Goal: Check status: Check status

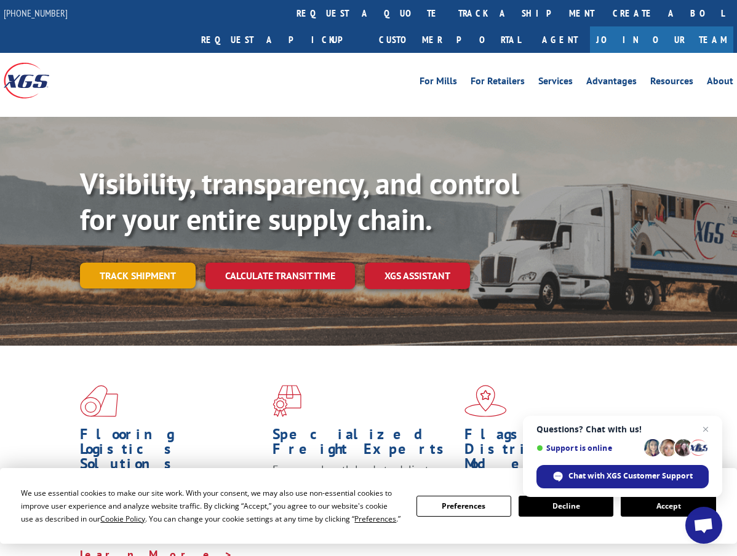
click at [165, 263] on link "Track shipment" at bounding box center [138, 276] width 116 height 26
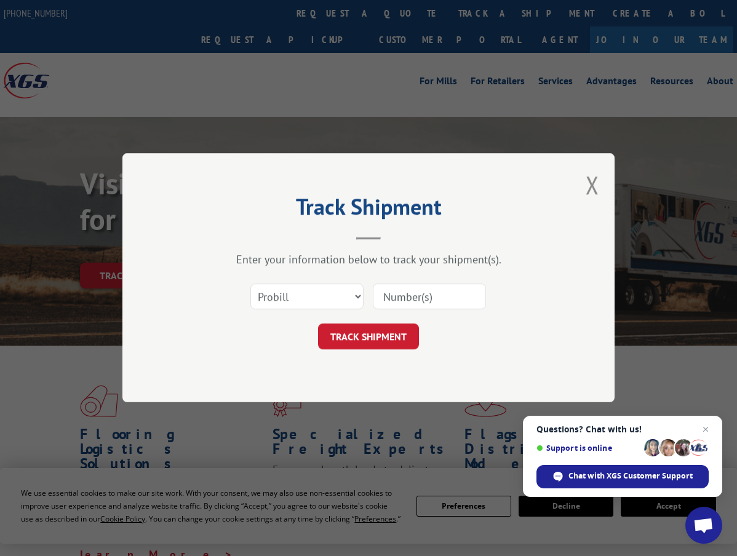
click at [407, 300] on input at bounding box center [429, 297] width 113 height 26
click at [400, 298] on input at bounding box center [429, 297] width 113 height 26
type input "1001459424"
click at [388, 328] on button "TRACK SHIPMENT" at bounding box center [368, 337] width 101 height 26
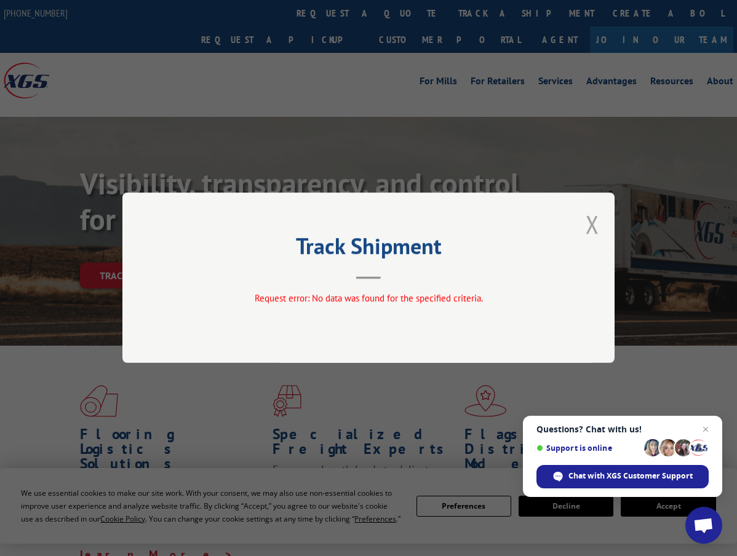
click at [594, 223] on button "Close modal" at bounding box center [593, 224] width 14 height 33
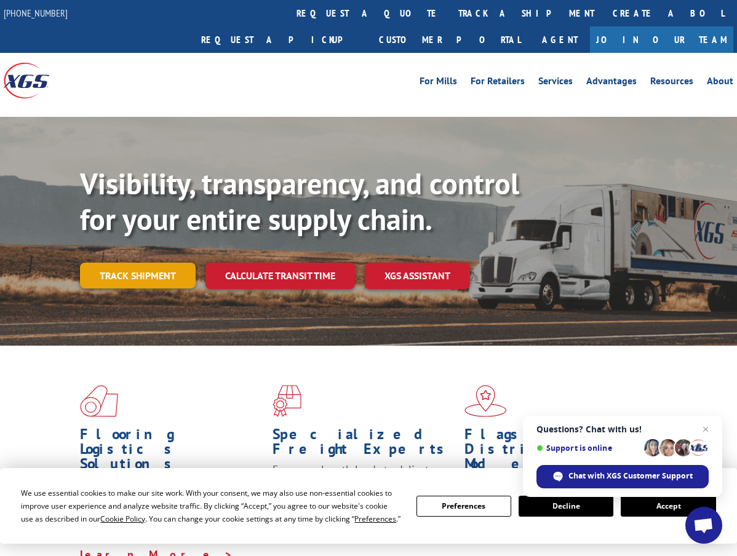
click at [157, 263] on link "Track shipment" at bounding box center [138, 276] width 116 height 26
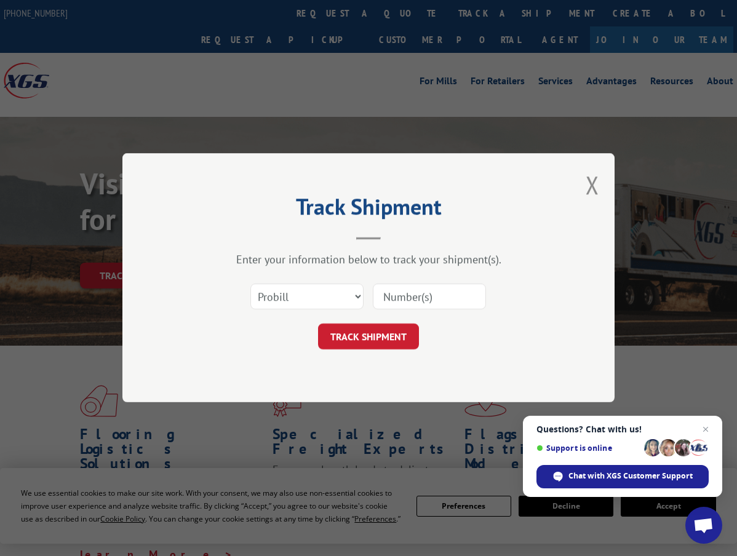
click at [408, 302] on input at bounding box center [429, 297] width 113 height 26
type input "17402966"
click at [395, 336] on button "TRACK SHIPMENT" at bounding box center [368, 337] width 101 height 26
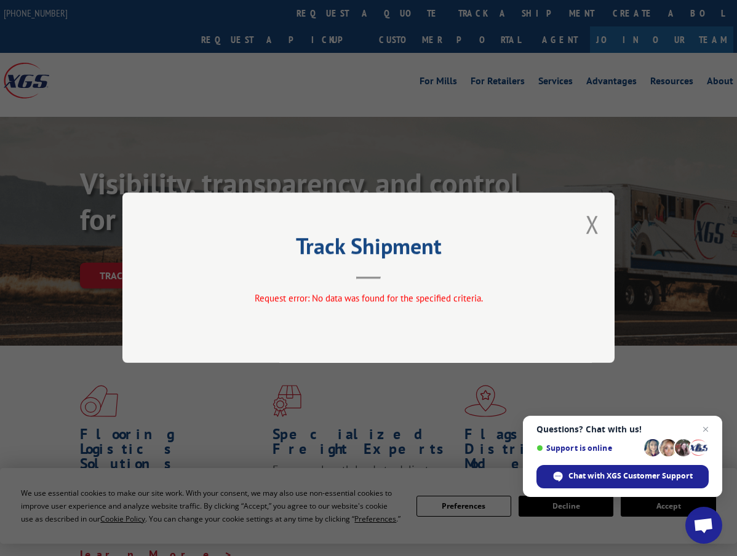
click at [292, 314] on div "Track Shipment Request error: No data was found for the specified criteria." at bounding box center [368, 278] width 492 height 170
click at [589, 226] on button "Close modal" at bounding box center [593, 224] width 14 height 33
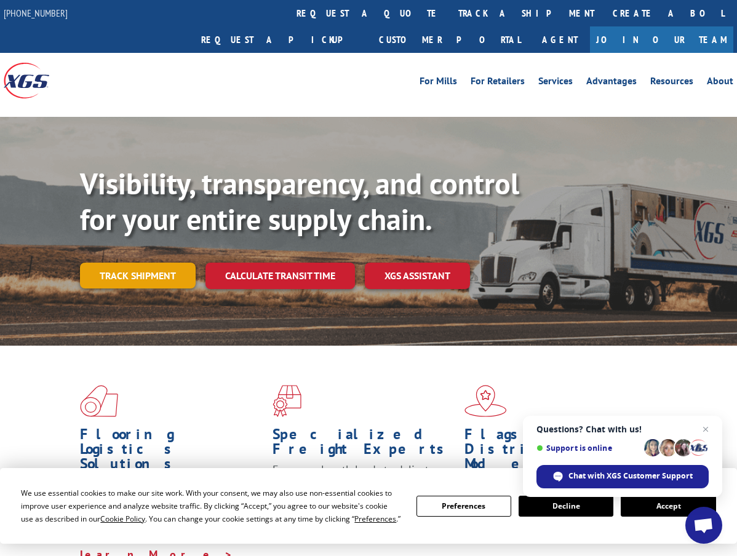
click at [146, 263] on link "Track shipment" at bounding box center [138, 276] width 116 height 26
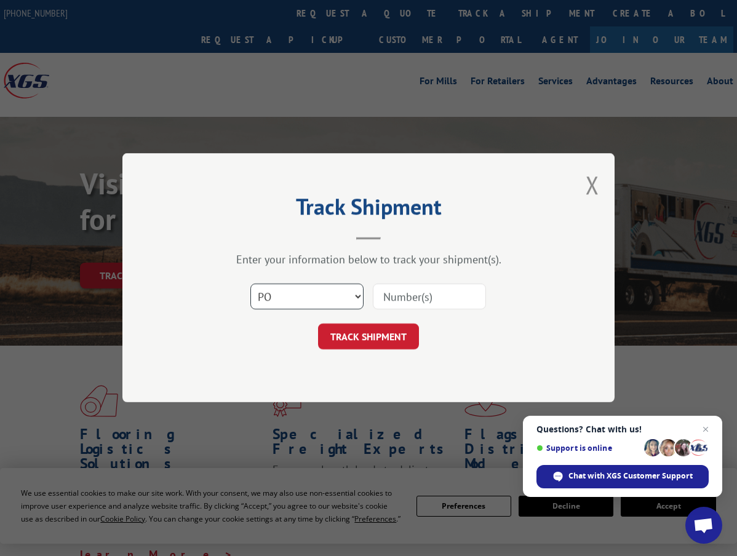
select select "bol"
click at [410, 300] on input at bounding box center [429, 297] width 113 height 26
type input "17402966"
click at [356, 340] on button "TRACK SHIPMENT" at bounding box center [368, 337] width 101 height 26
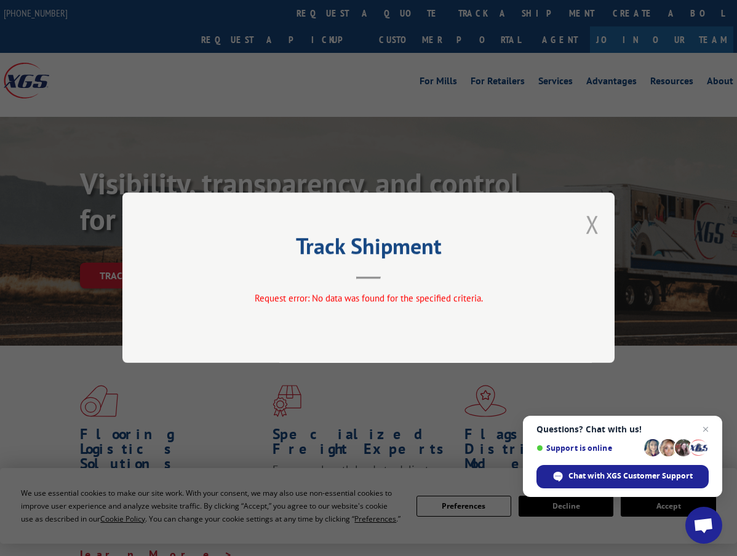
click at [595, 227] on button "Close modal" at bounding box center [593, 224] width 14 height 33
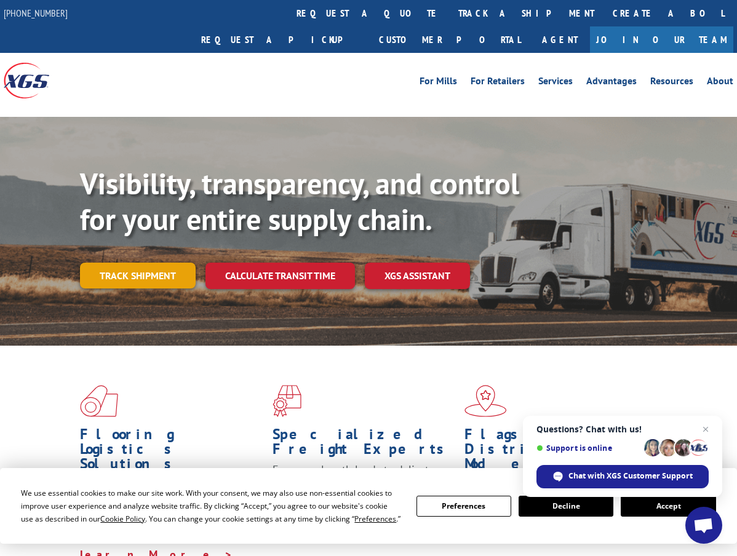
click at [144, 263] on link "Track shipment" at bounding box center [138, 276] width 116 height 26
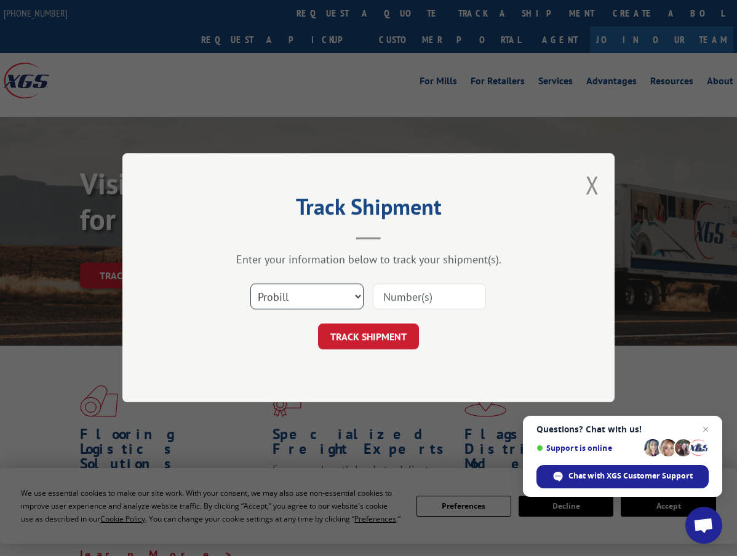
select select "po"
click at [400, 303] on input at bounding box center [429, 297] width 113 height 26
type input "17402966"
click at [389, 341] on button "TRACK SHIPMENT" at bounding box center [368, 337] width 101 height 26
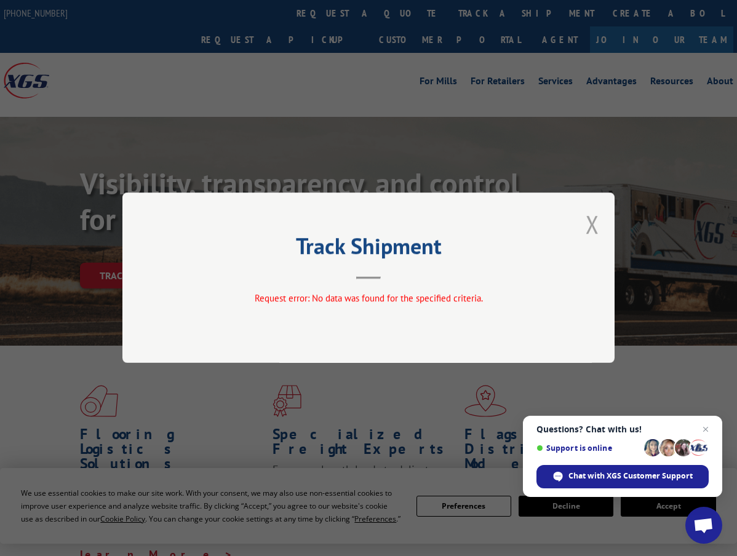
click at [595, 222] on button "Close modal" at bounding box center [593, 224] width 14 height 33
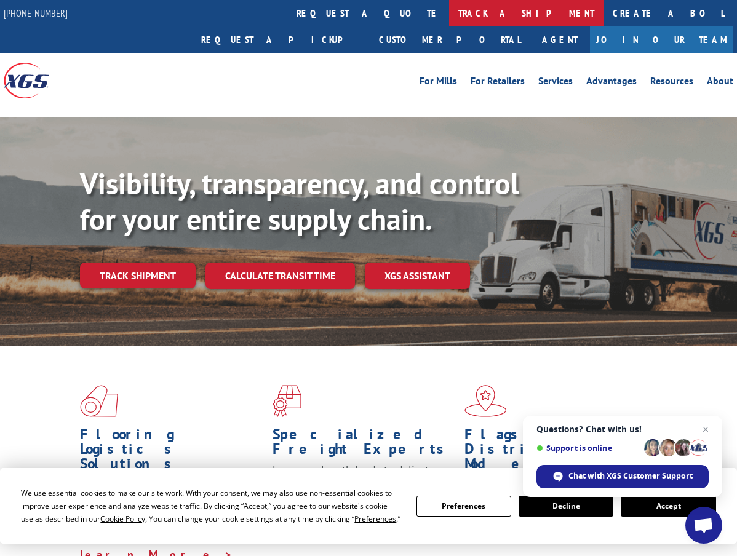
click at [449, 9] on link "track a shipment" at bounding box center [526, 13] width 154 height 26
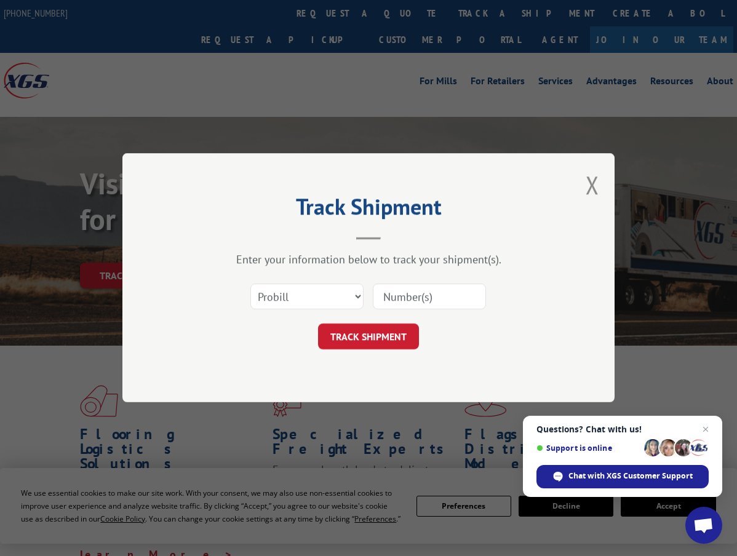
click at [407, 298] on input at bounding box center [429, 297] width 113 height 26
type input "17402966"
click at [392, 336] on button "TRACK SHIPMENT" at bounding box center [368, 337] width 101 height 26
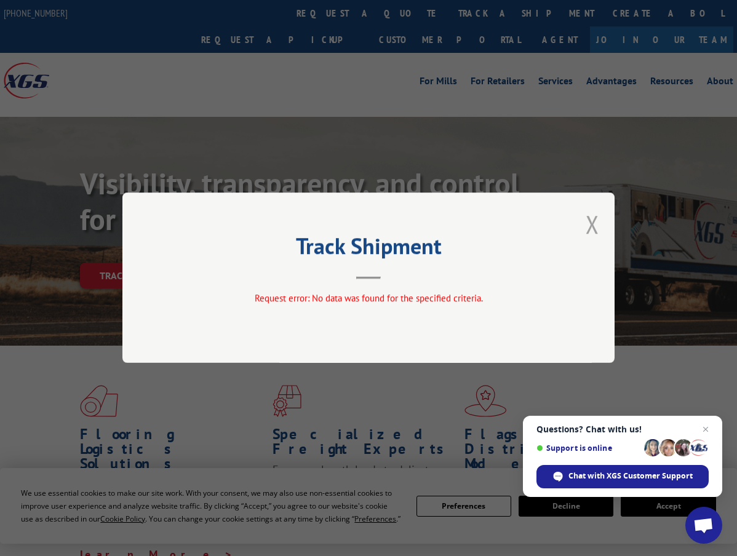
click at [588, 223] on button "Close modal" at bounding box center [593, 224] width 14 height 33
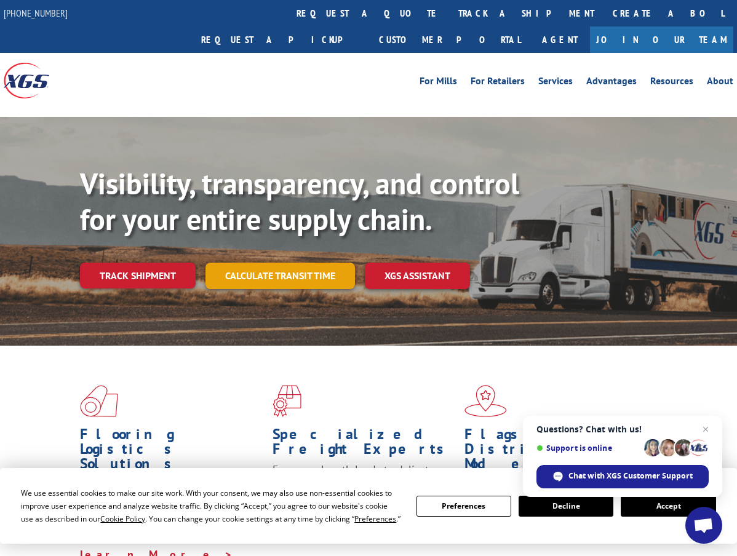
click at [225, 263] on link "Calculate transit time" at bounding box center [279, 276] width 149 height 26
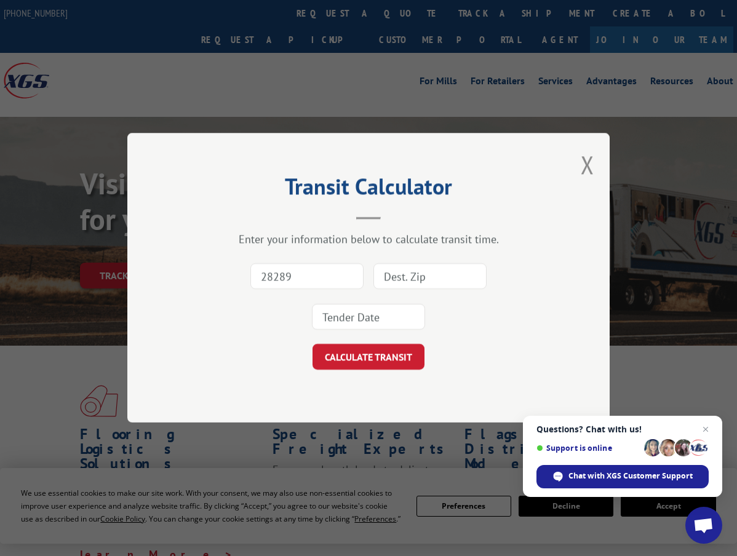
type input "28289"
type input "92694"
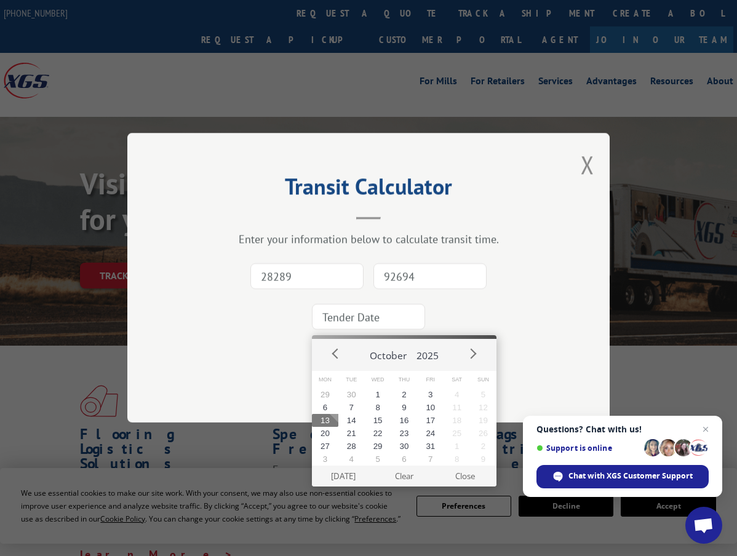
click at [373, 324] on input at bounding box center [368, 317] width 113 height 26
click at [324, 415] on button "13" at bounding box center [325, 420] width 26 height 13
type input "[DATE]"
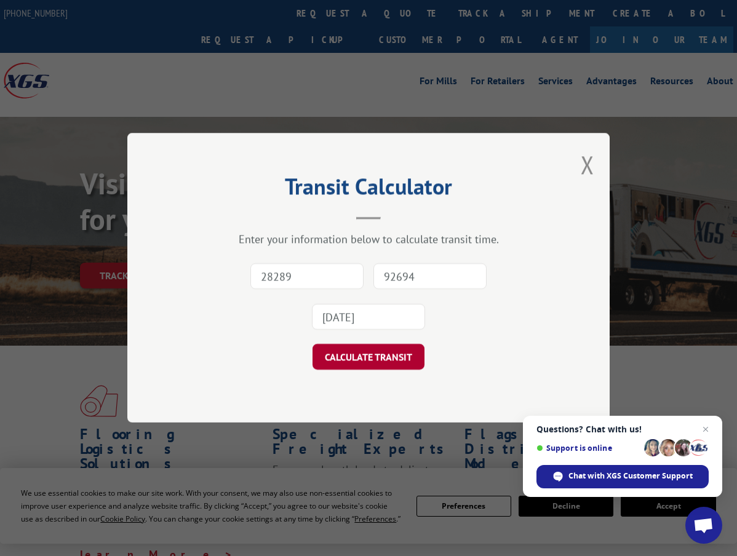
click at [352, 357] on button "CALCULATE TRANSIT" at bounding box center [368, 357] width 112 height 26
